Goal: Participate in discussion: Engage in conversation with other users on a specific topic

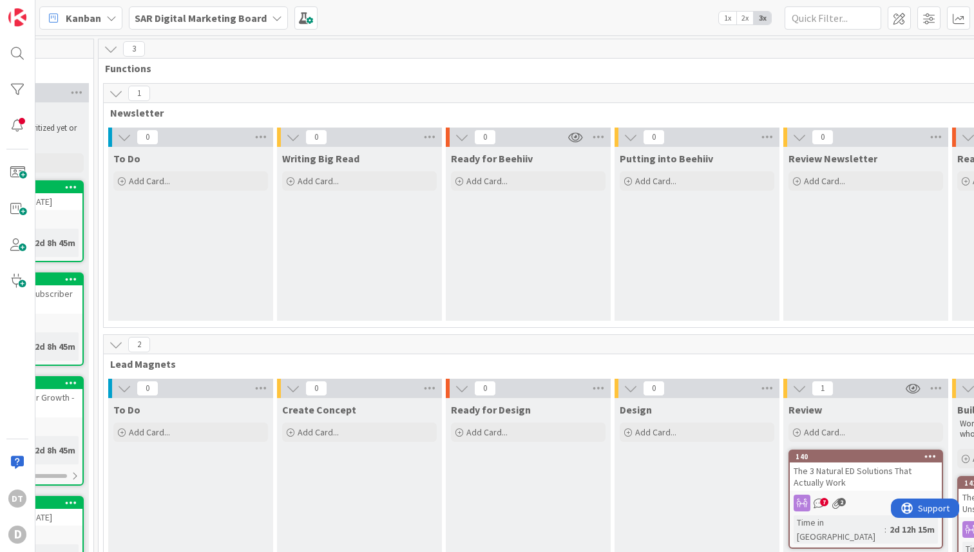
scroll to position [0, 122]
click at [811, 472] on div "The 3 Natural ED Solutions That Actually Work" at bounding box center [865, 477] width 152 height 28
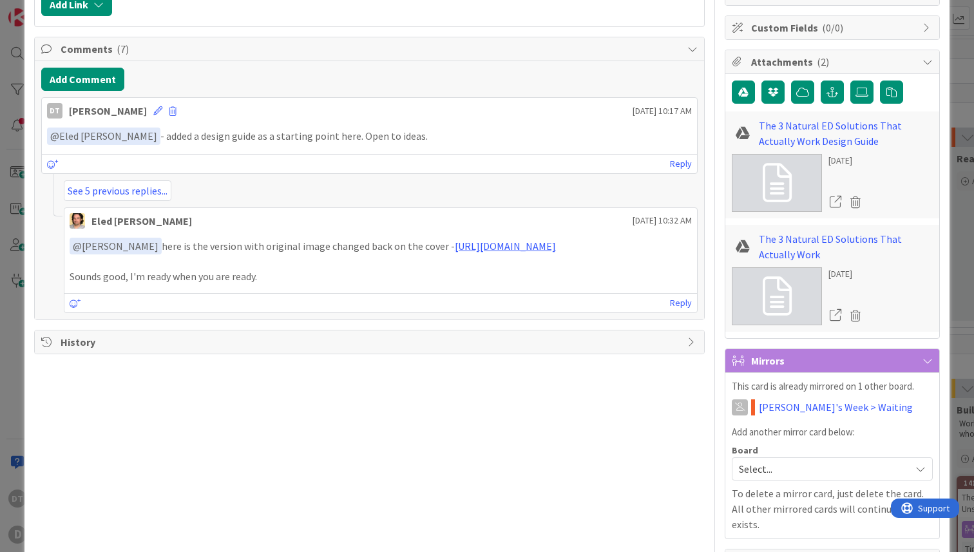
scroll to position [302, 0]
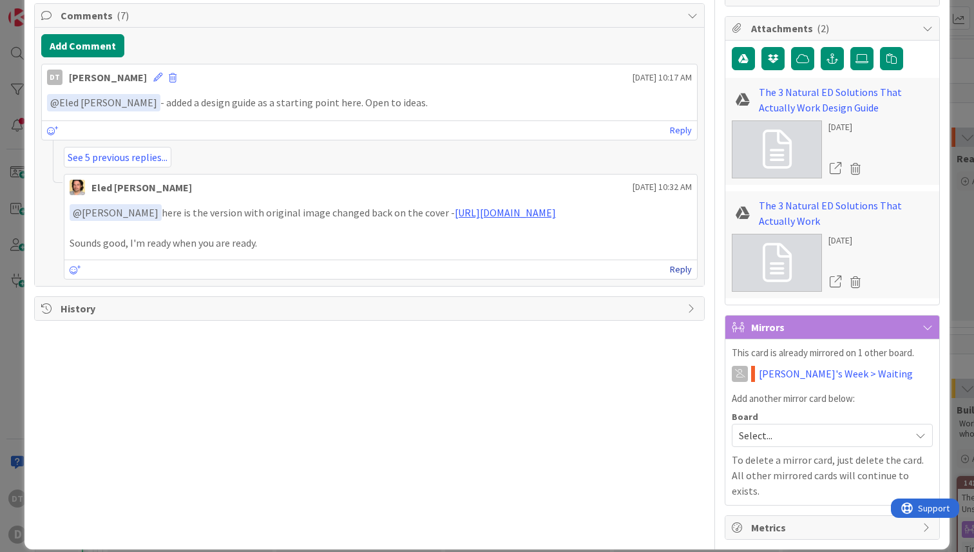
click at [682, 278] on link "Reply" at bounding box center [681, 270] width 22 height 16
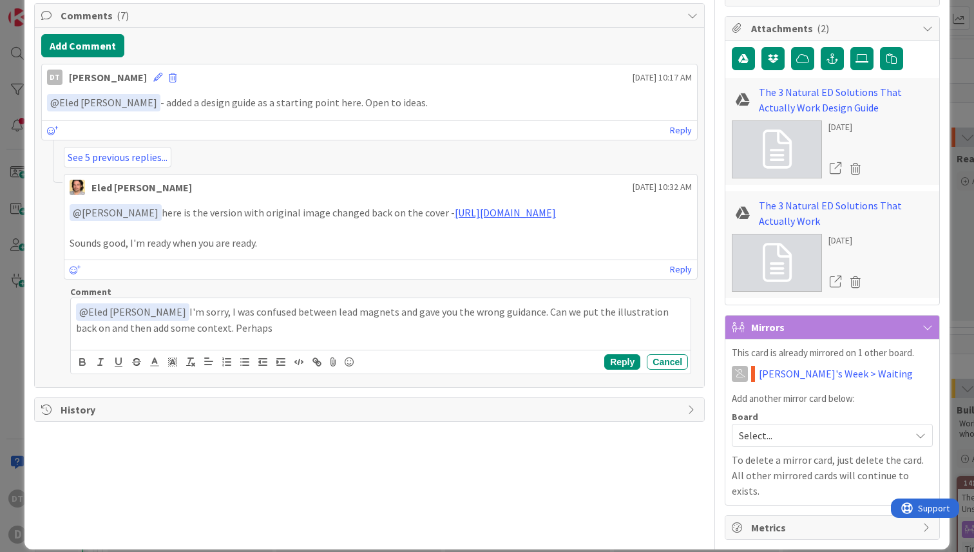
click at [499, 328] on p "﻿ @ Eled [PERSON_NAME] ﻿ I'm sorry, I was confused between lead magnets and gav…" at bounding box center [381, 320] width 610 height 32
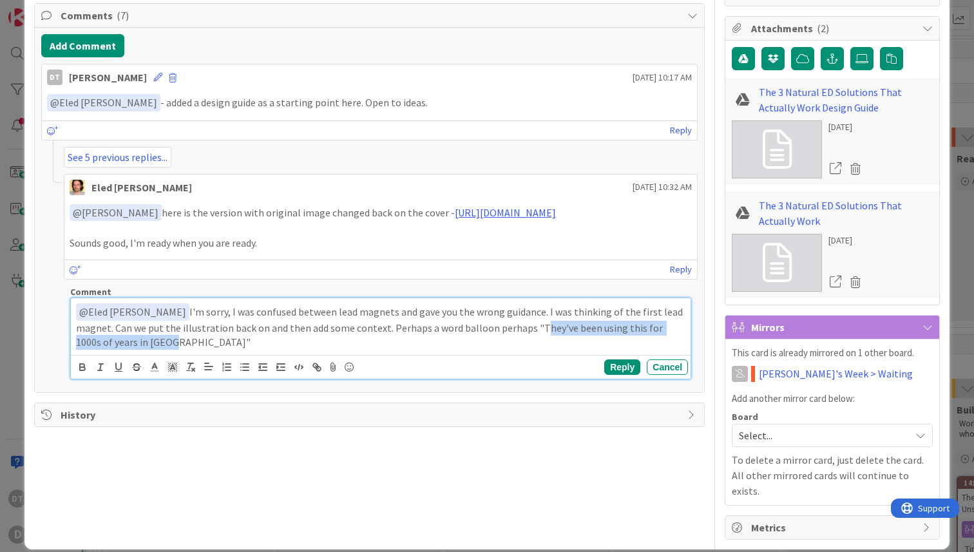
drag, startPoint x: 475, startPoint y: 342, endPoint x: 95, endPoint y: 354, distance: 379.8
click at [95, 350] on p "﻿ @ Eled [PERSON_NAME] ﻿ I'm sorry, I was confused between lead magnets and gav…" at bounding box center [381, 327] width 610 height 46
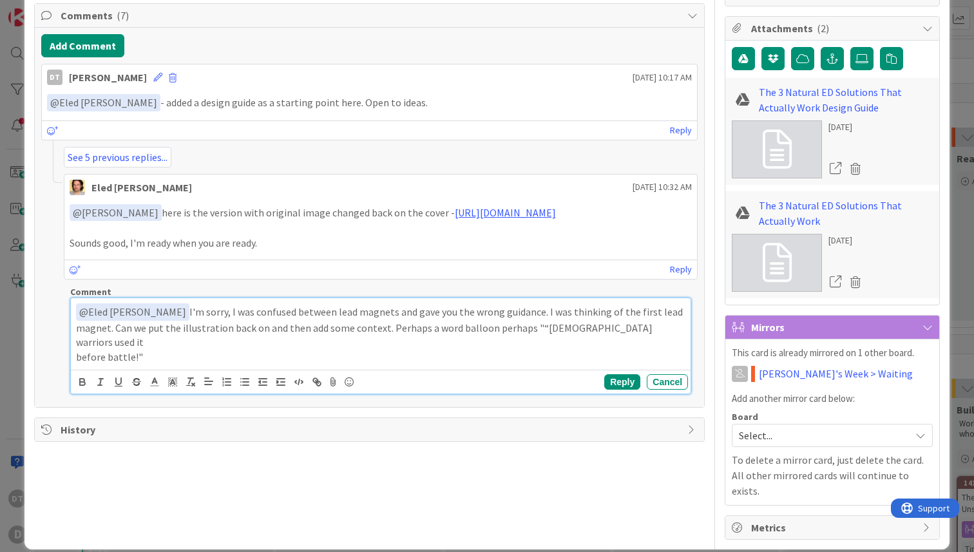
click at [478, 343] on p "﻿ @ Eled [PERSON_NAME] ﻿ I'm sorry, I was confused between lead magnets and gav…" at bounding box center [381, 327] width 610 height 46
click at [625, 379] on button "Reply" at bounding box center [622, 381] width 36 height 15
